Goal: Transaction & Acquisition: Purchase product/service

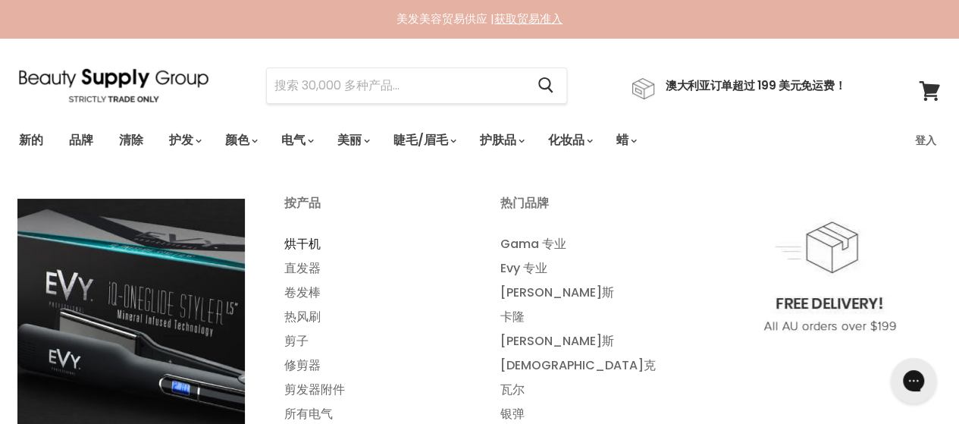
click at [313, 286] on font "卷发棒" at bounding box center [302, 291] width 36 height 17
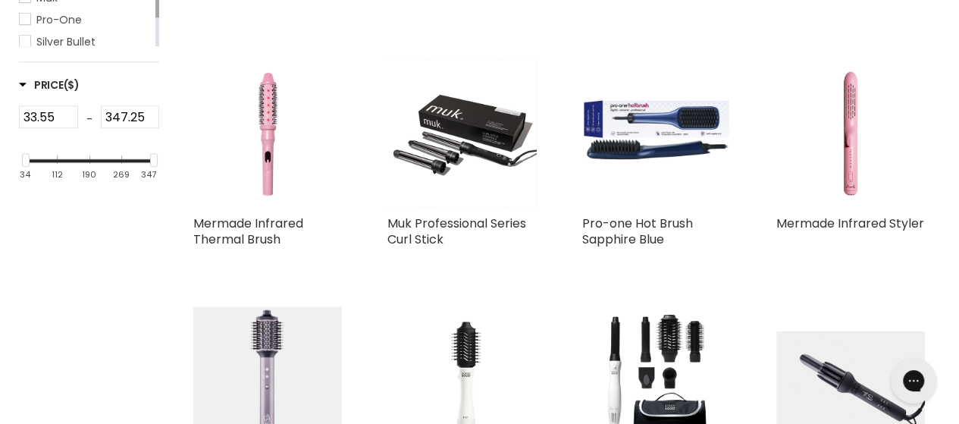
scroll to position [758, 0]
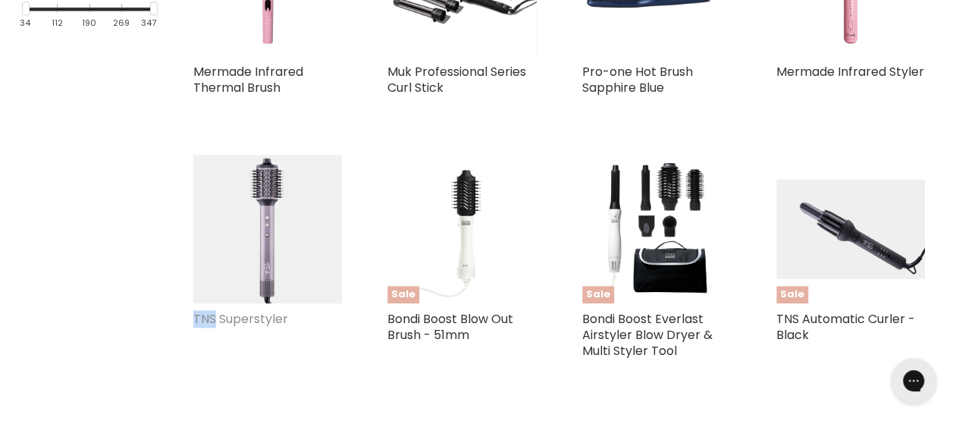
drag, startPoint x: 156, startPoint y: 319, endPoint x: 214, endPoint y: 324, distance: 58.5
copy link "TNS"
